Goal: Transaction & Acquisition: Purchase product/service

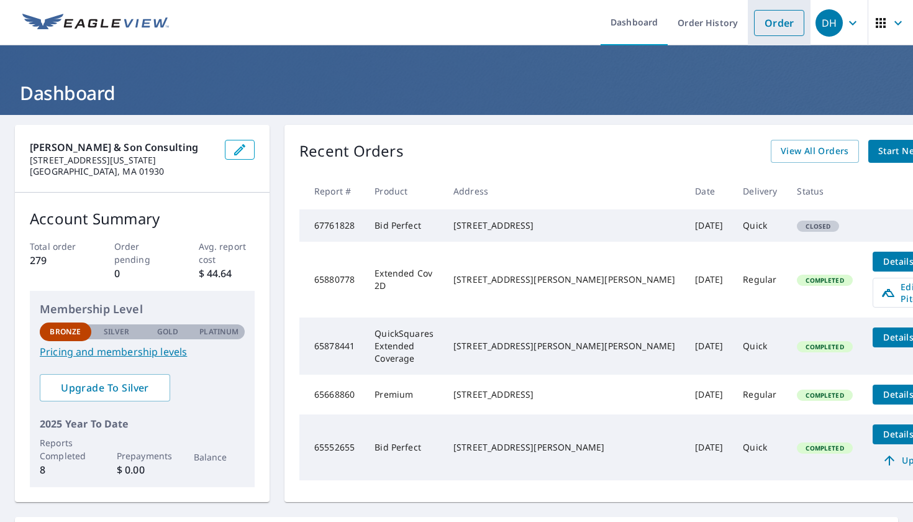
click at [775, 18] on link "Order" at bounding box center [779, 23] width 50 height 26
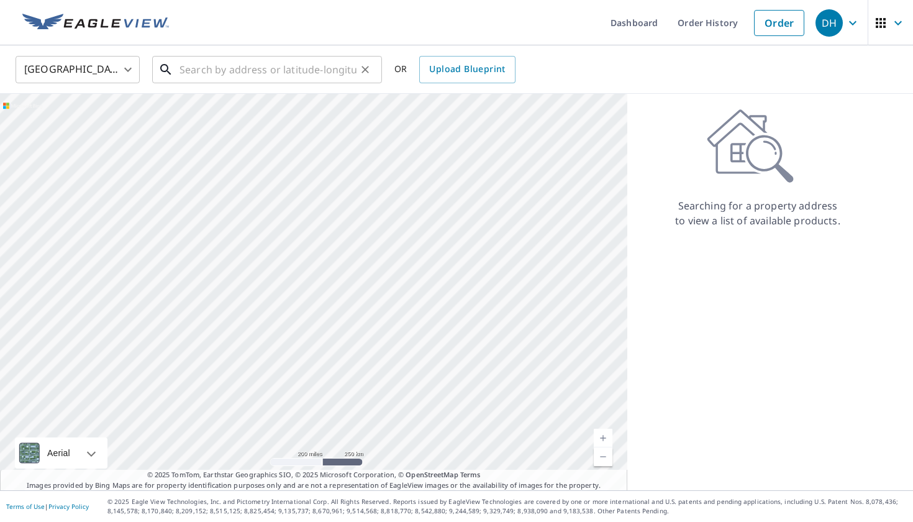
click at [308, 72] on input "text" at bounding box center [267, 69] width 177 height 35
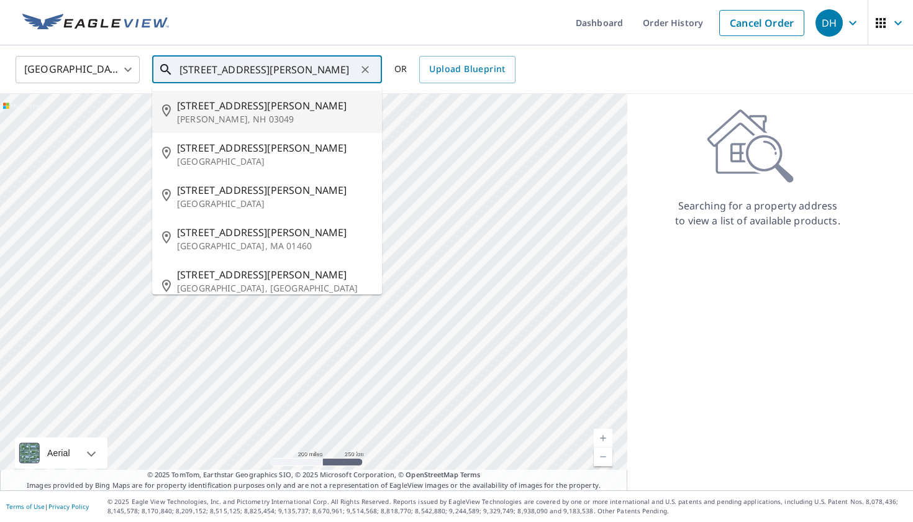
click at [206, 109] on span "[STREET_ADDRESS][PERSON_NAME]" at bounding box center [274, 105] width 195 height 15
type input "[STREET_ADDRESS][PERSON_NAME]"
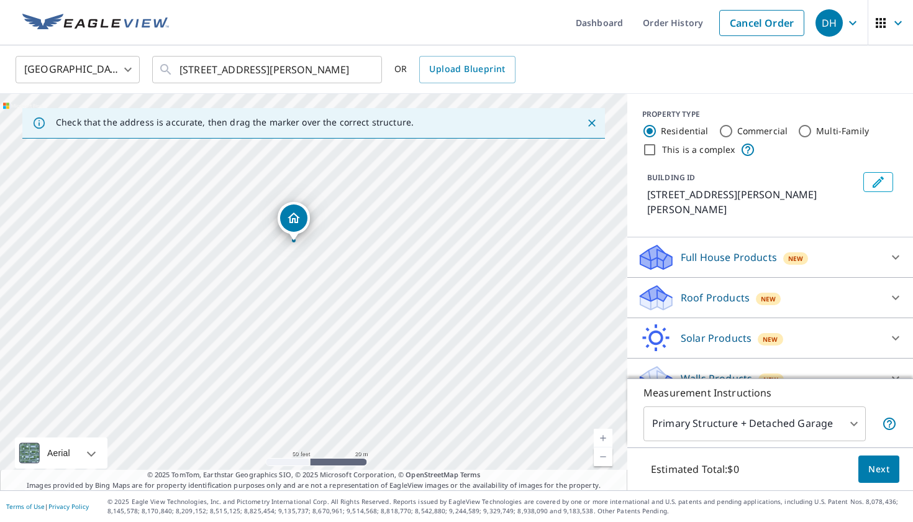
drag, startPoint x: 310, startPoint y: 292, endPoint x: 356, endPoint y: 289, distance: 46.7
click at [356, 289] on div "[STREET_ADDRESS][PERSON_NAME]" at bounding box center [313, 292] width 627 height 396
drag, startPoint x: 351, startPoint y: 242, endPoint x: 364, endPoint y: 284, distance: 44.2
click at [364, 284] on div "[STREET_ADDRESS][PERSON_NAME]" at bounding box center [313, 292] width 627 height 396
click at [894, 290] on icon at bounding box center [895, 297] width 15 height 15
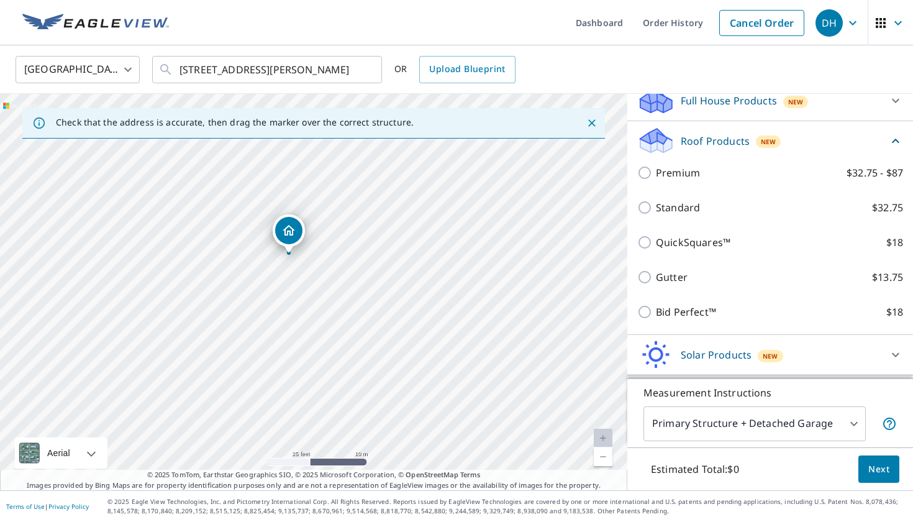
scroll to position [157, 0]
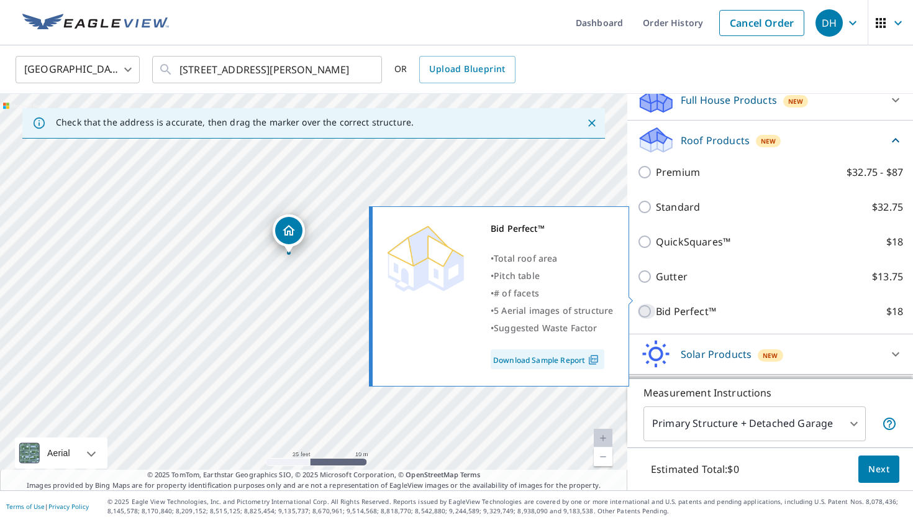
click at [645, 304] on input "Bid Perfect™ $18" at bounding box center [646, 311] width 19 height 15
checkbox input "true"
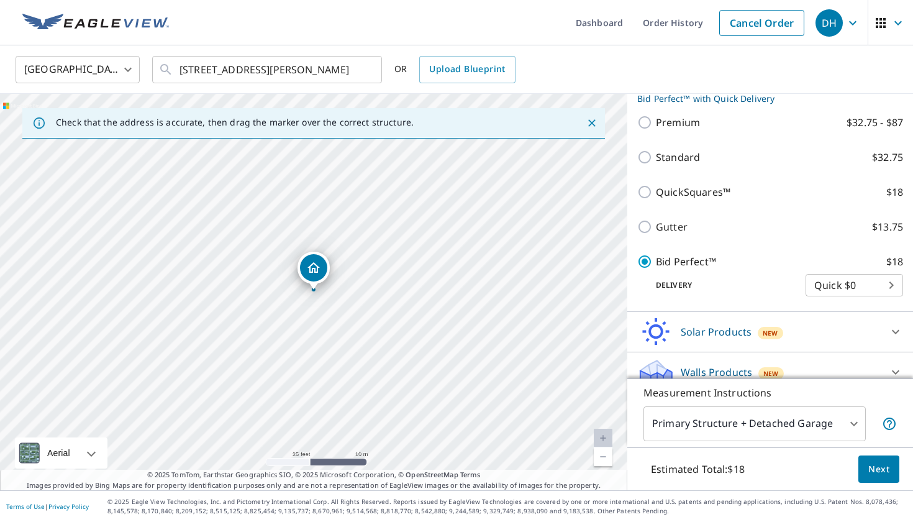
scroll to position [225, 0]
click at [869, 470] on span "Next" at bounding box center [878, 469] width 21 height 16
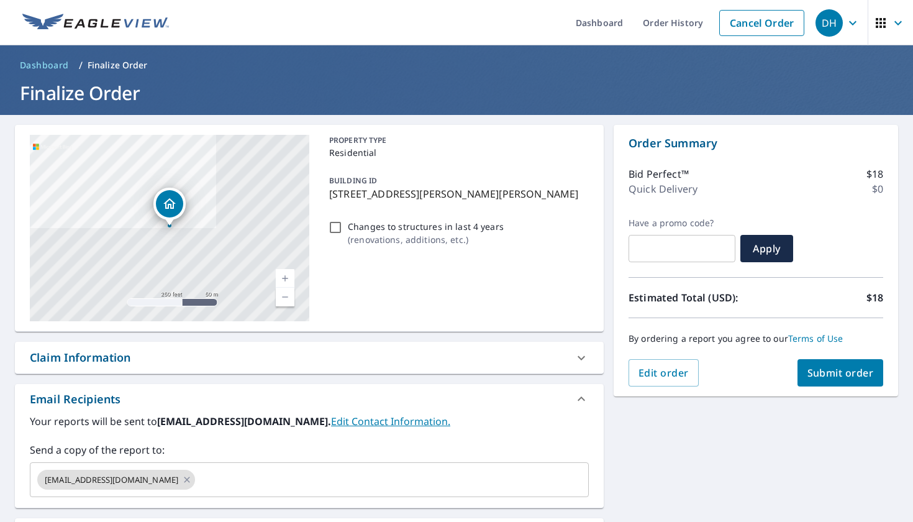
click at [836, 376] on span "Submit order" at bounding box center [840, 373] width 66 height 14
checkbox input "true"
